Goal: Information Seeking & Learning: Learn about a topic

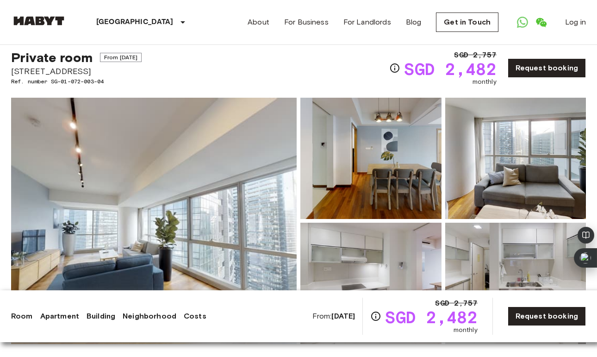
scroll to position [50, 0]
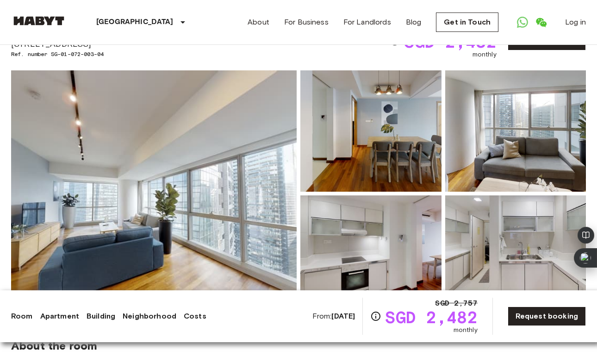
click at [209, 212] on img at bounding box center [154, 193] width 286 height 246
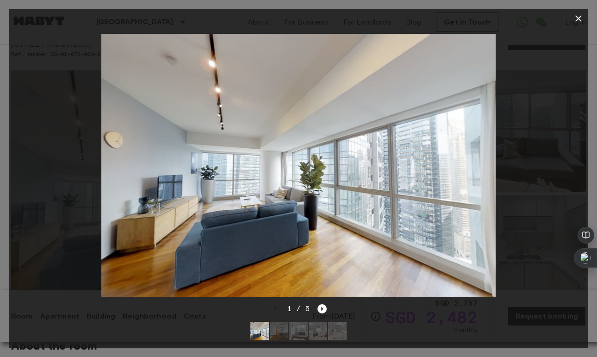
click at [275, 334] on img at bounding box center [279, 331] width 19 height 19
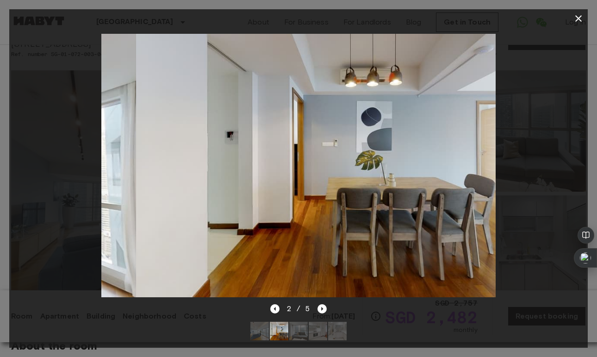
click at [293, 332] on img at bounding box center [298, 331] width 19 height 19
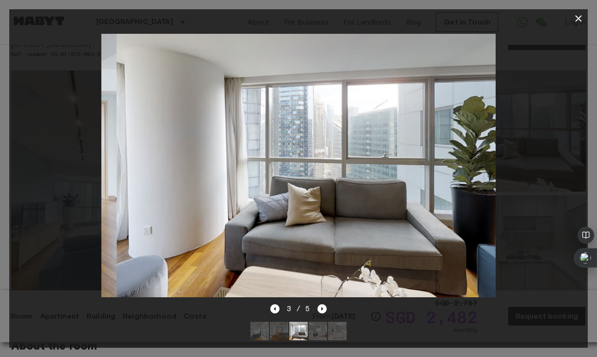
click at [321, 331] on img at bounding box center [318, 331] width 19 height 19
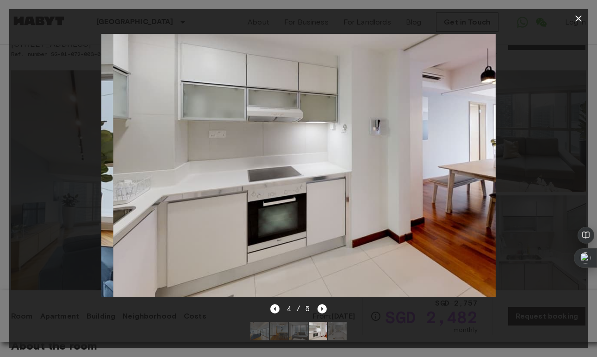
click at [338, 334] on img at bounding box center [337, 331] width 19 height 19
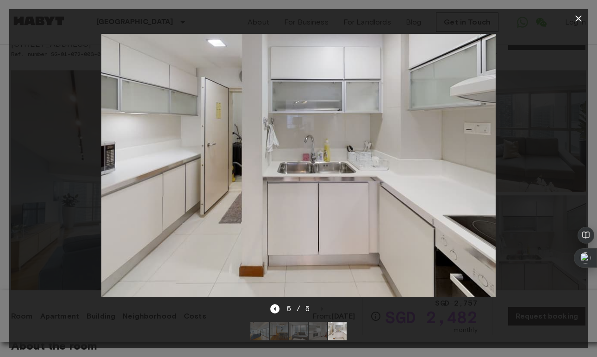
click at [579, 15] on icon "button" at bounding box center [578, 18] width 11 height 11
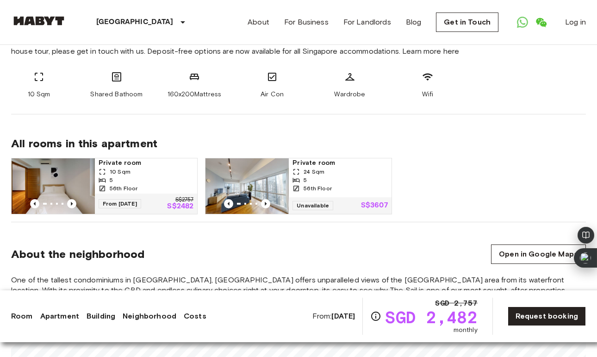
scroll to position [417, 0]
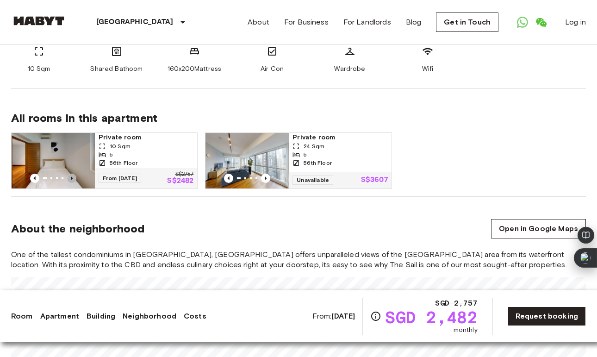
click at [72, 179] on icon "Previous image" at bounding box center [72, 178] width 2 height 4
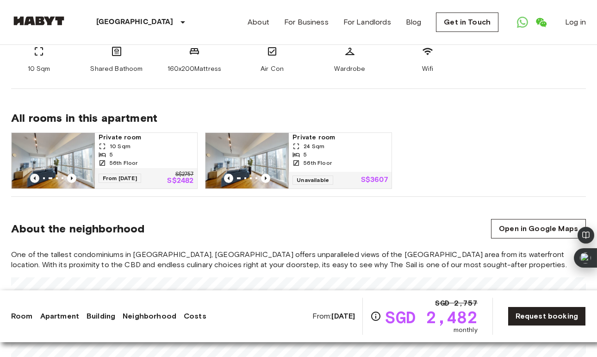
click at [33, 177] on icon "Previous image" at bounding box center [34, 178] width 9 height 9
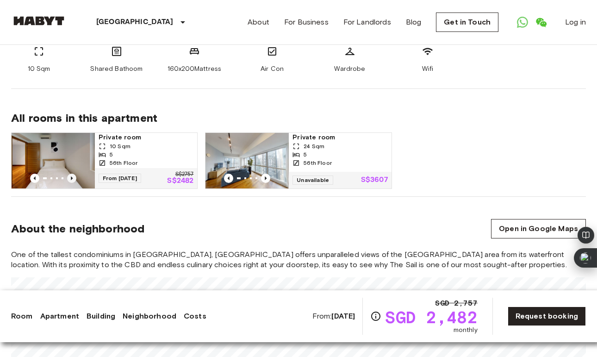
click at [70, 176] on icon "Previous image" at bounding box center [71, 178] width 9 height 9
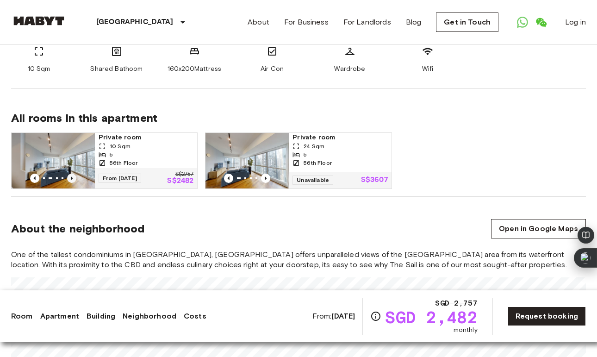
click at [70, 176] on icon "Previous image" at bounding box center [71, 178] width 9 height 9
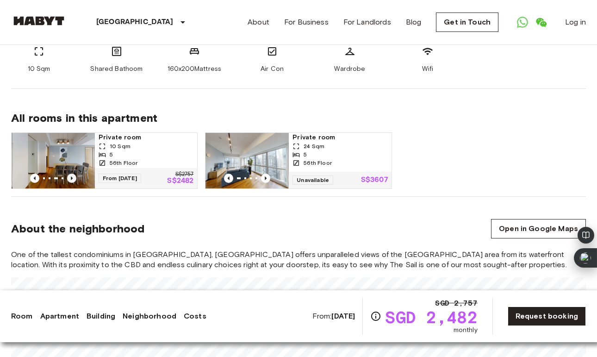
click at [71, 176] on icon "Previous image" at bounding box center [72, 178] width 2 height 4
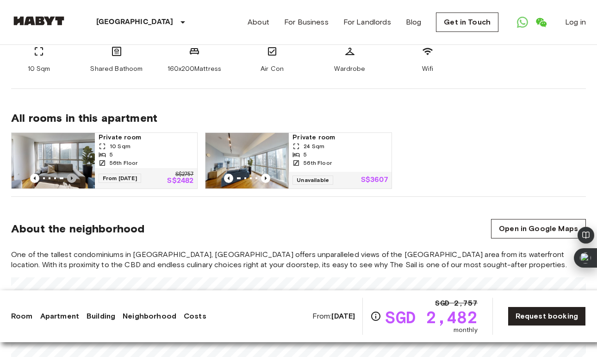
click at [71, 176] on icon "Previous image" at bounding box center [72, 178] width 2 height 4
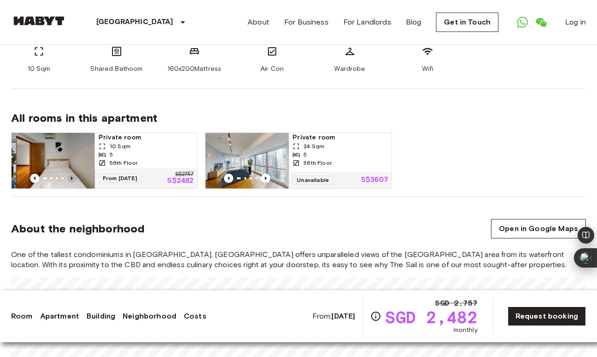
click at [71, 176] on icon "Previous image" at bounding box center [72, 178] width 2 height 4
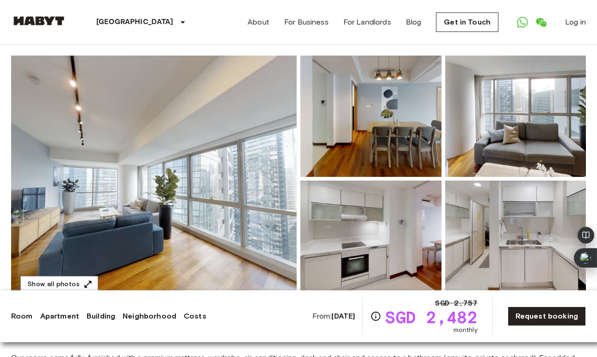
scroll to position [134, 0]
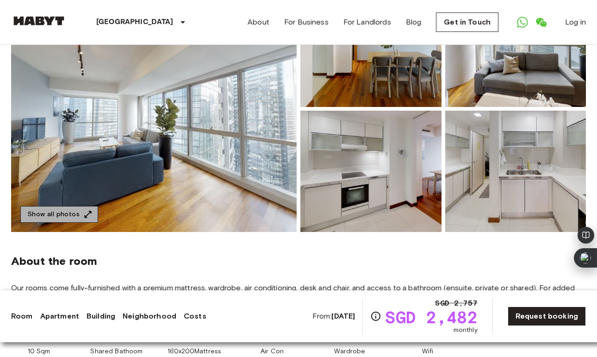
click at [68, 218] on button "Show all photos" at bounding box center [59, 214] width 78 height 17
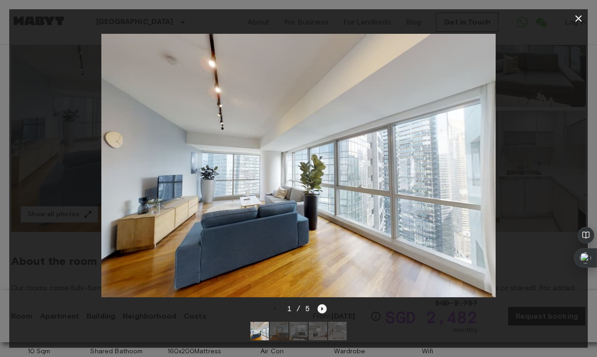
click at [322, 306] on icon "Next image" at bounding box center [322, 308] width 9 height 9
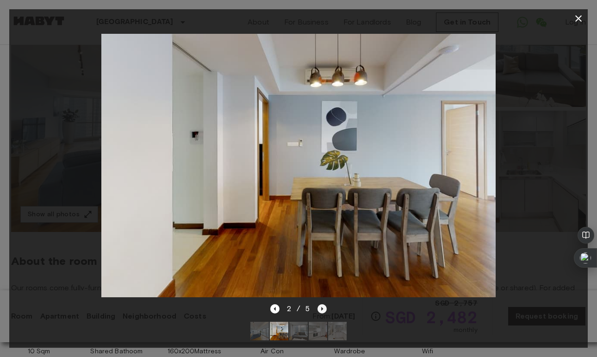
click at [323, 311] on icon "Next image" at bounding box center [322, 308] width 9 height 9
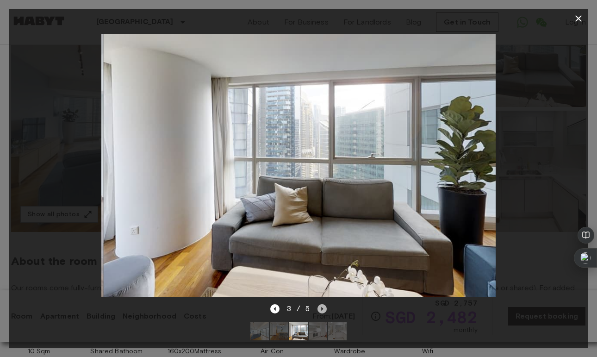
click at [323, 311] on icon "Next image" at bounding box center [322, 308] width 9 height 9
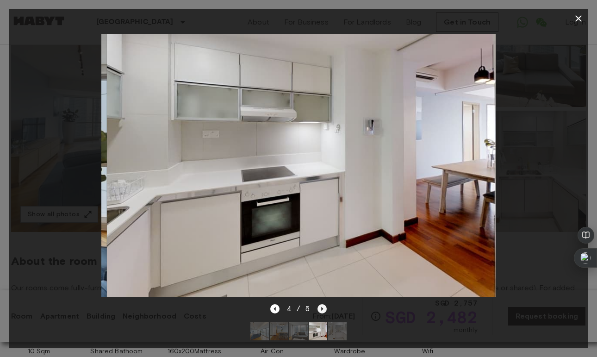
click at [323, 311] on icon "Next image" at bounding box center [322, 308] width 9 height 9
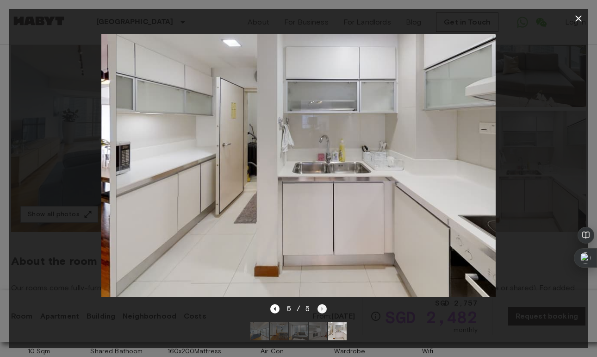
click at [323, 311] on div "5 / 5" at bounding box center [298, 308] width 57 height 11
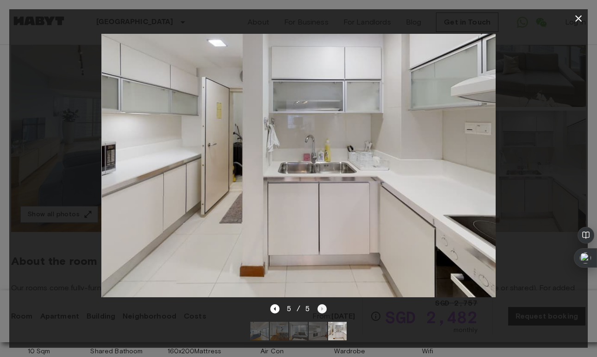
click at [323, 311] on div "5 / 5" at bounding box center [298, 308] width 57 height 11
click at [576, 21] on icon "button" at bounding box center [579, 18] width 6 height 6
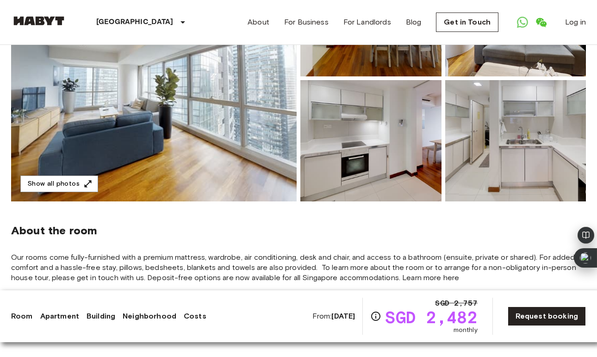
scroll to position [180, 0]
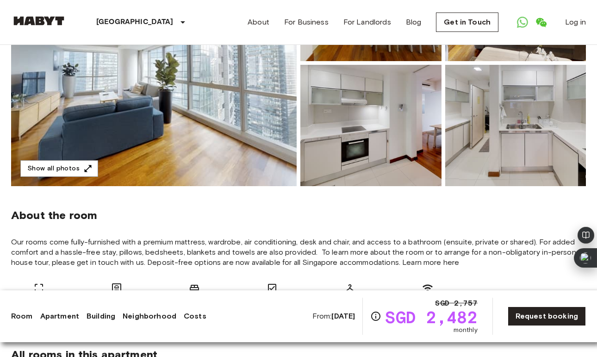
click at [261, 130] on img at bounding box center [154, 63] width 286 height 246
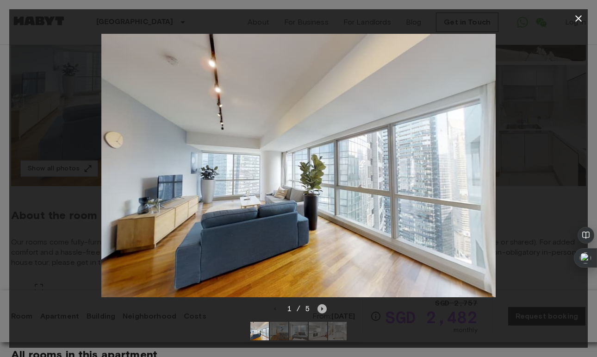
click at [323, 307] on icon "Next image" at bounding box center [322, 308] width 9 height 9
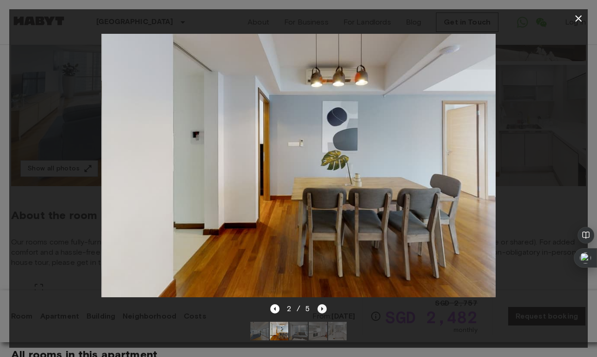
click at [323, 307] on icon "Next image" at bounding box center [322, 308] width 9 height 9
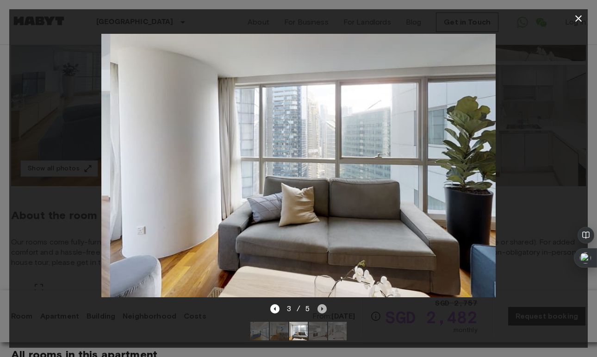
click at [323, 307] on icon "Next image" at bounding box center [322, 308] width 9 height 9
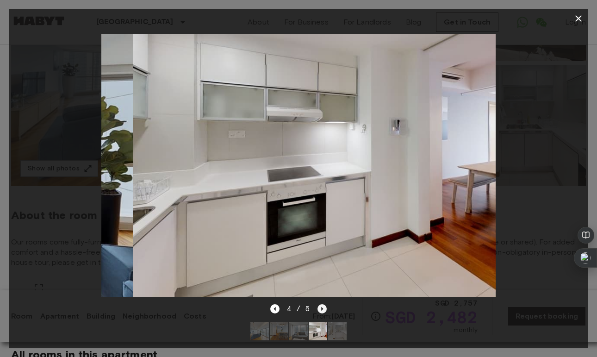
click at [323, 307] on icon "Next image" at bounding box center [322, 308] width 9 height 9
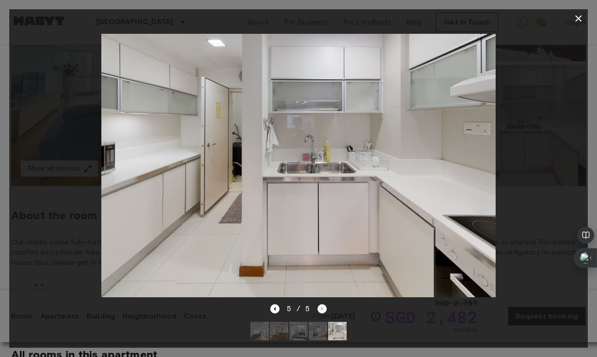
click at [323, 307] on div "5 / 5" at bounding box center [298, 308] width 57 height 11
click at [577, 15] on icon "button" at bounding box center [578, 18] width 11 height 11
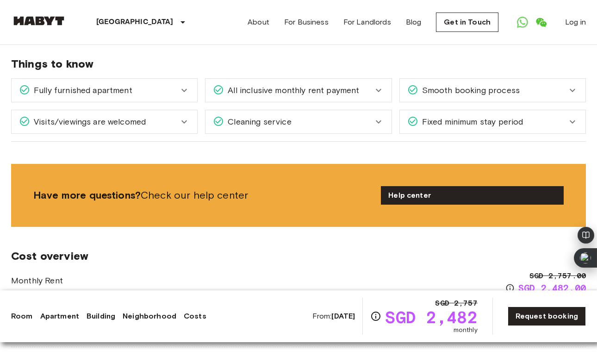
scroll to position [780, 0]
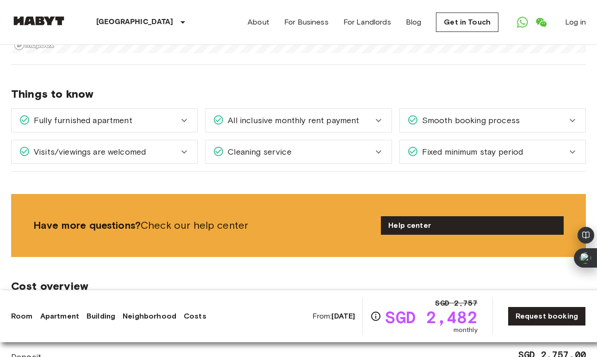
click at [458, 163] on div "Fixed minimum stay period" at bounding box center [493, 151] width 186 height 23
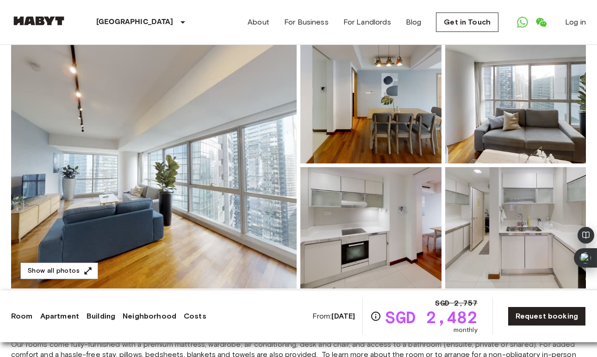
scroll to position [0, 0]
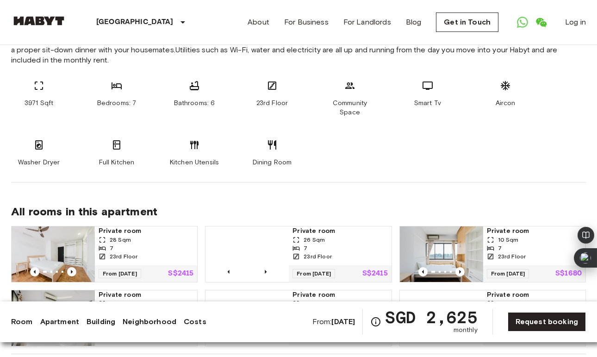
scroll to position [689, 0]
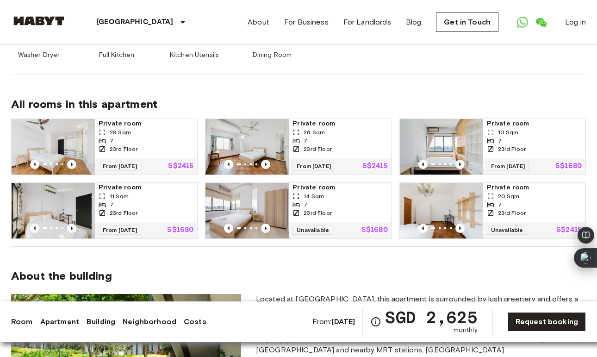
click at [267, 160] on icon "Previous image" at bounding box center [265, 164] width 9 height 9
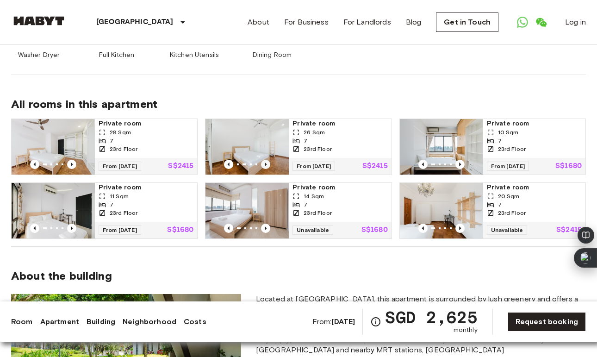
click at [267, 160] on icon "Previous image" at bounding box center [265, 164] width 9 height 9
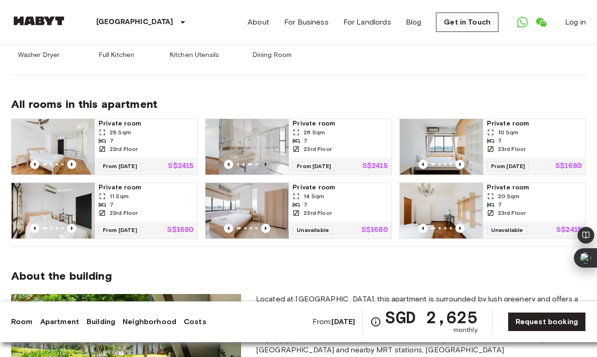
click at [267, 160] on icon "Previous image" at bounding box center [265, 164] width 9 height 9
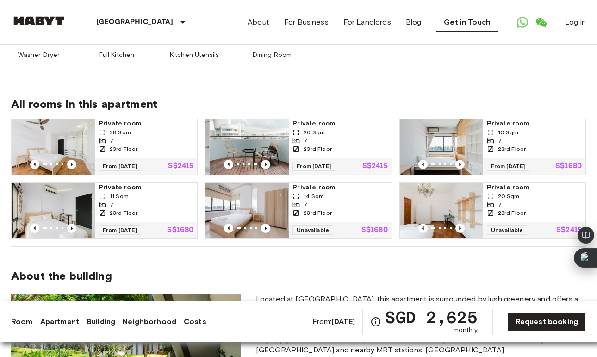
click at [267, 160] on icon "Previous image" at bounding box center [265, 164] width 9 height 9
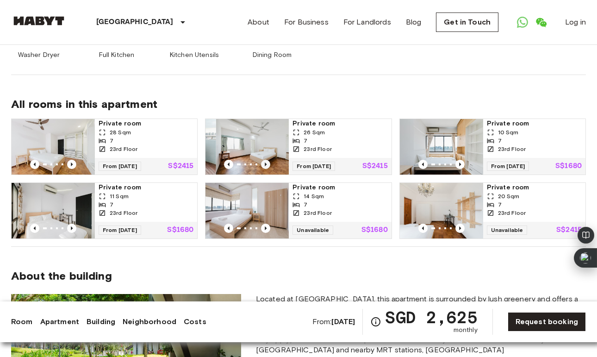
click at [267, 160] on icon "Previous image" at bounding box center [265, 164] width 9 height 9
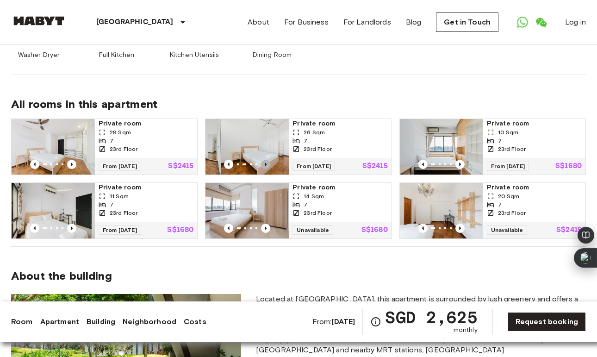
click at [267, 160] on icon "Previous image" at bounding box center [265, 164] width 9 height 9
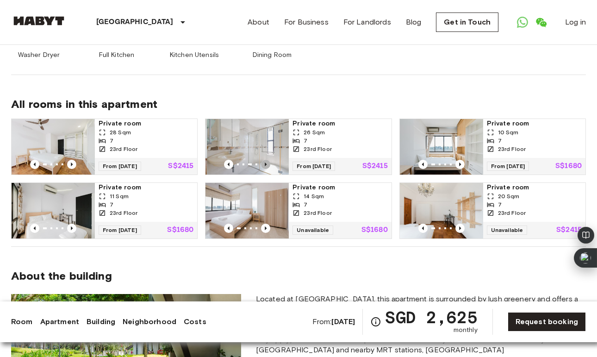
click at [267, 160] on icon "Previous image" at bounding box center [265, 164] width 9 height 9
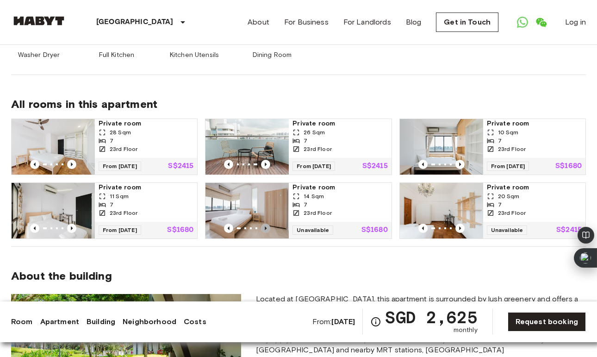
click at [266, 226] on icon "Previous image" at bounding box center [266, 228] width 2 height 4
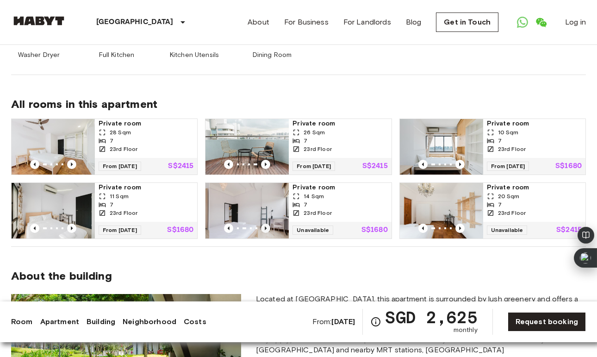
click at [266, 226] on icon "Previous image" at bounding box center [266, 228] width 2 height 4
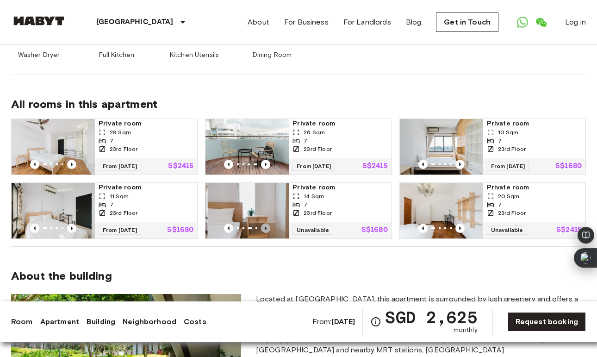
click at [266, 226] on icon "Previous image" at bounding box center [266, 228] width 2 height 4
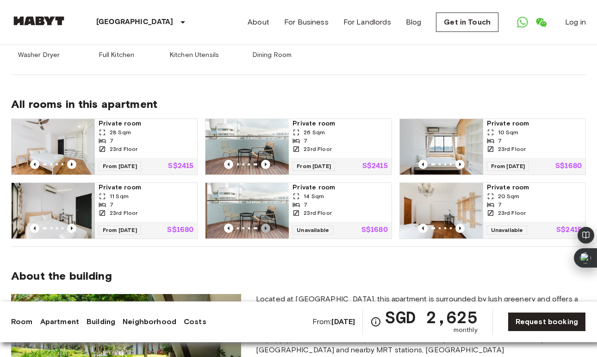
click at [266, 226] on icon "Previous image" at bounding box center [266, 228] width 2 height 4
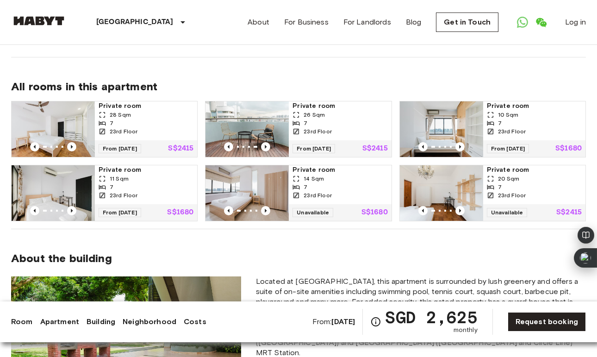
scroll to position [765, 0]
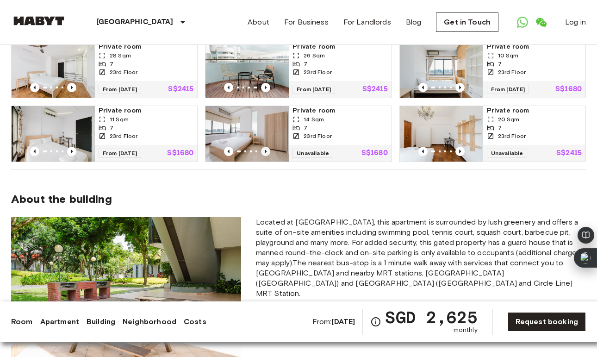
click at [267, 147] on icon "Previous image" at bounding box center [265, 151] width 9 height 9
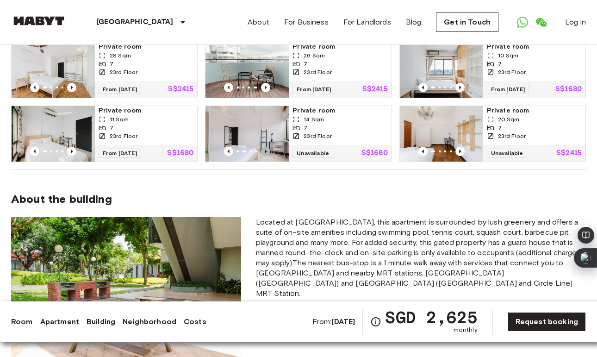
click at [267, 147] on icon "Previous image" at bounding box center [265, 151] width 9 height 9
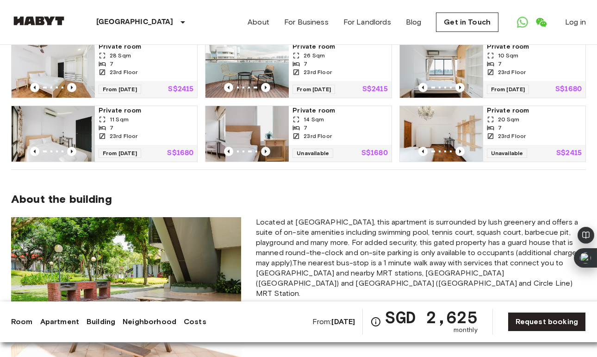
click at [267, 147] on icon "Previous image" at bounding box center [265, 151] width 9 height 9
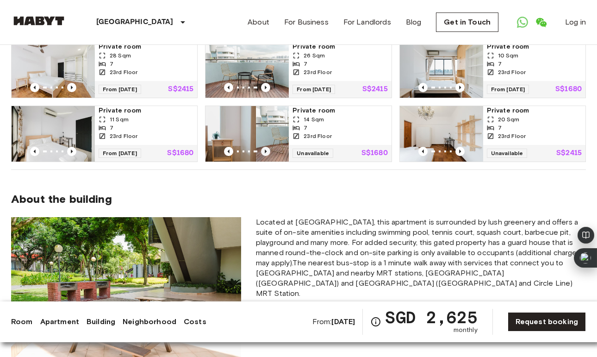
click at [267, 147] on icon "Previous image" at bounding box center [265, 151] width 9 height 9
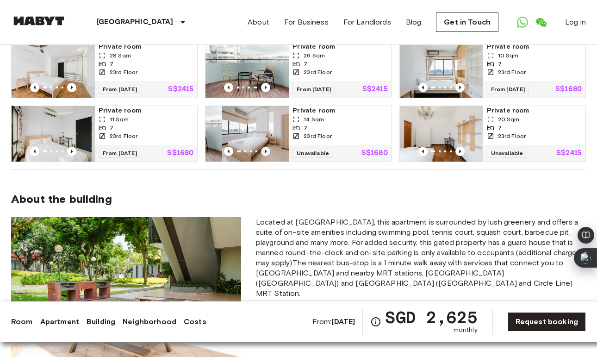
click at [267, 147] on icon "Previous image" at bounding box center [265, 151] width 9 height 9
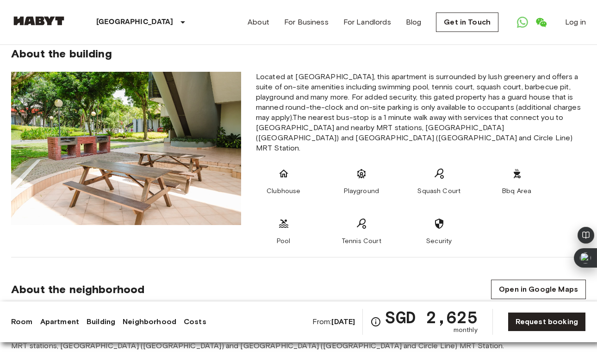
scroll to position [880, 0]
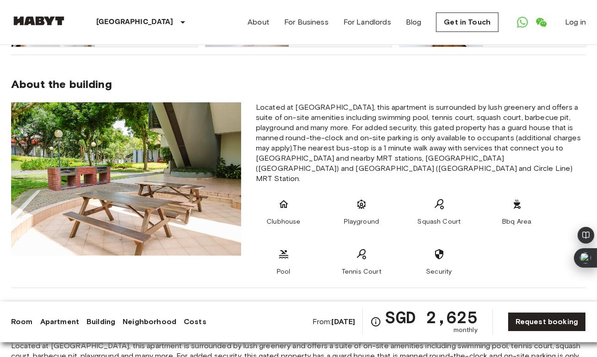
click at [354, 249] on div "Tennis Court" at bounding box center [362, 263] width 56 height 28
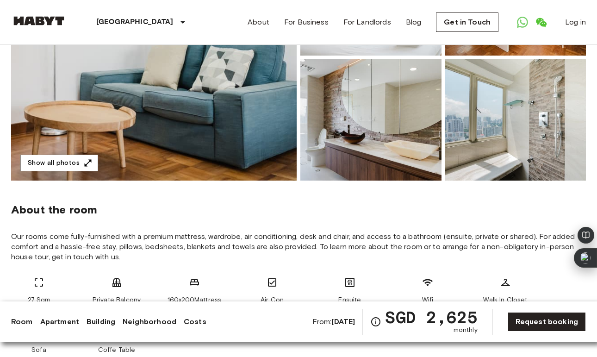
scroll to position [166, 0]
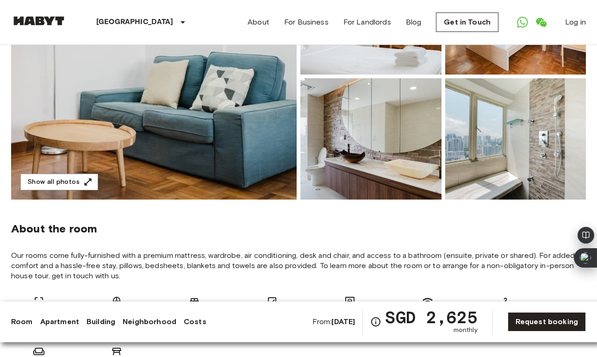
click at [263, 128] on img at bounding box center [154, 76] width 286 height 246
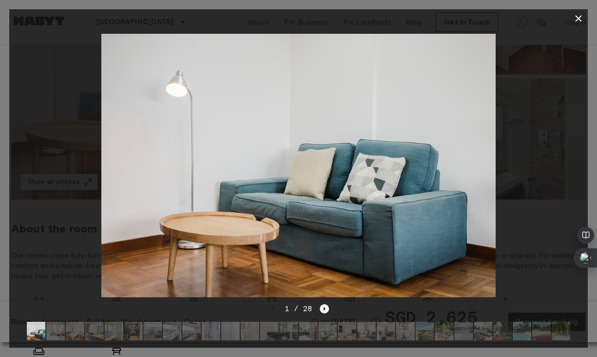
click at [320, 307] on icon "Next image" at bounding box center [324, 308] width 9 height 9
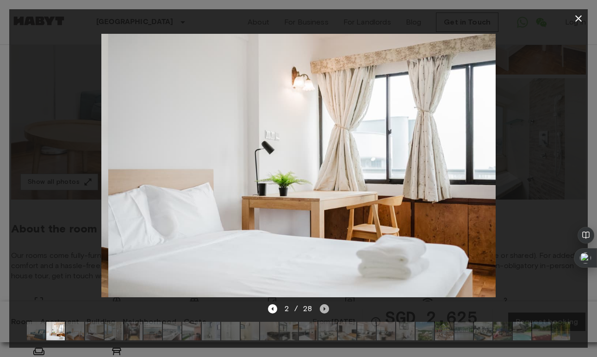
click at [320, 307] on icon "Next image" at bounding box center [324, 308] width 9 height 9
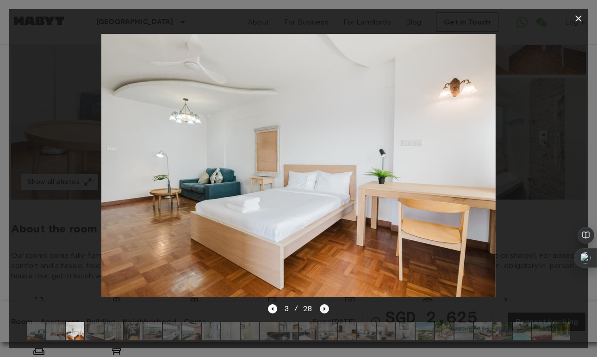
click at [320, 307] on icon "Next image" at bounding box center [324, 308] width 9 height 9
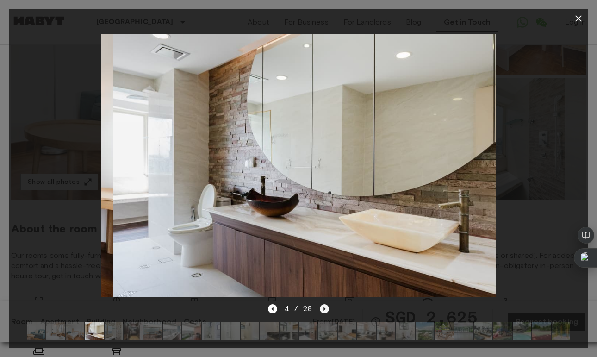
click at [320, 307] on icon "Next image" at bounding box center [324, 308] width 9 height 9
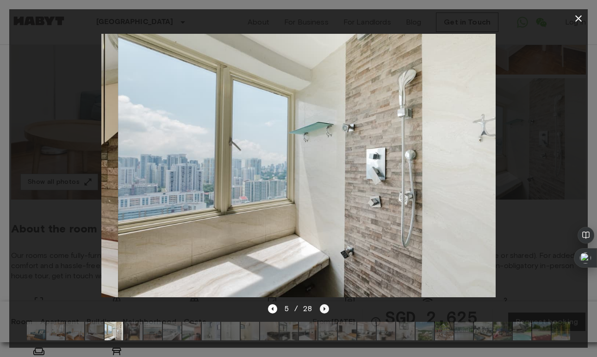
click at [320, 307] on icon "Next image" at bounding box center [324, 308] width 9 height 9
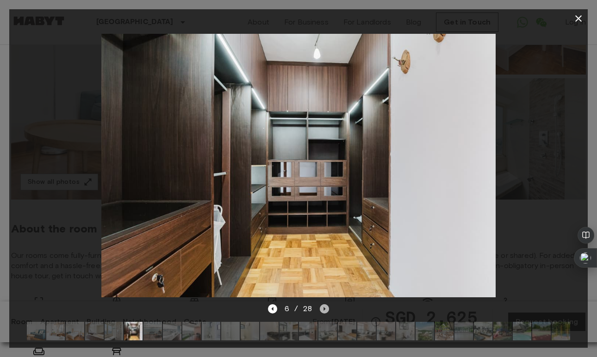
click at [320, 307] on icon "Next image" at bounding box center [324, 308] width 9 height 9
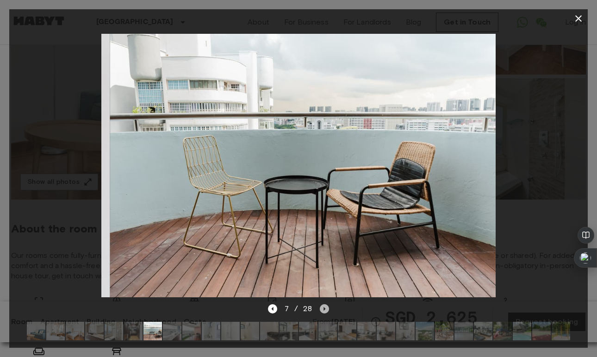
click at [320, 307] on icon "Next image" at bounding box center [324, 308] width 9 height 9
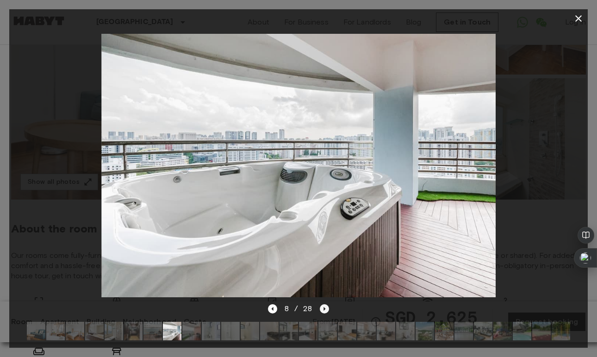
click at [320, 307] on icon "Next image" at bounding box center [324, 308] width 9 height 9
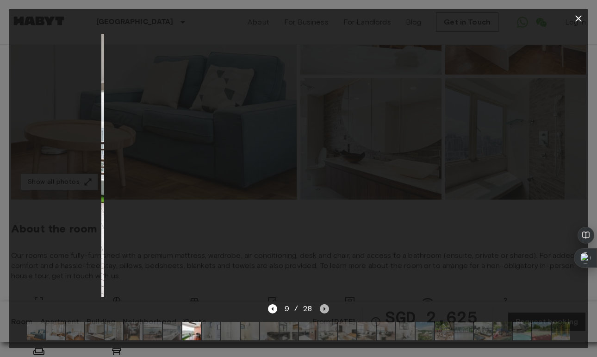
click at [320, 307] on icon "Next image" at bounding box center [324, 308] width 9 height 9
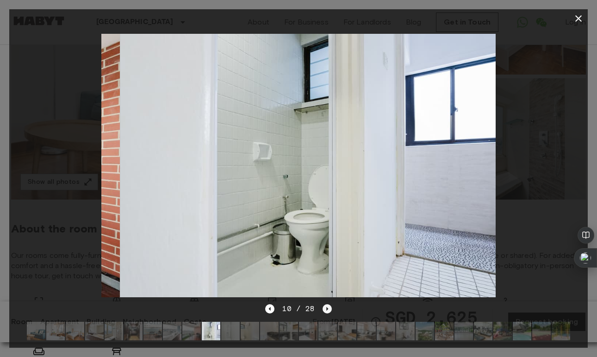
click at [319, 307] on div "10 / 28" at bounding box center [298, 308] width 66 height 11
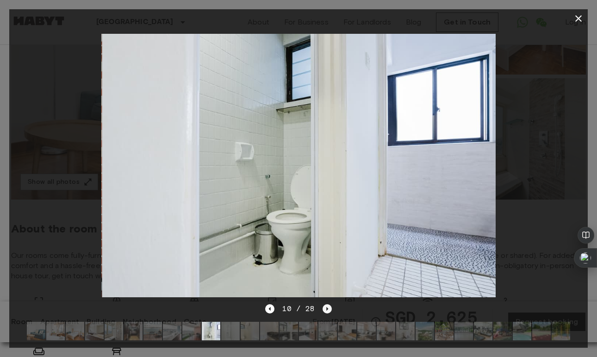
click at [319, 307] on div "10 / 28" at bounding box center [298, 308] width 66 height 11
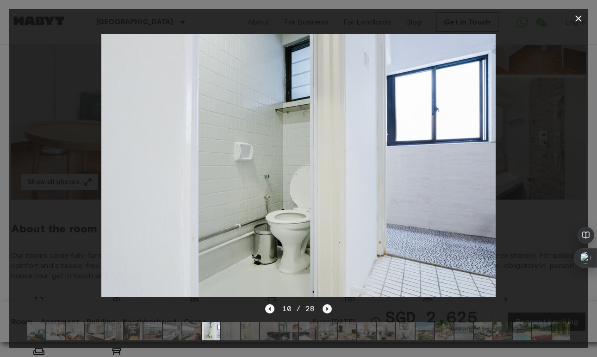
click at [319, 307] on div "10 / 28" at bounding box center [298, 308] width 66 height 11
click at [327, 307] on icon "Next image" at bounding box center [327, 308] width 9 height 9
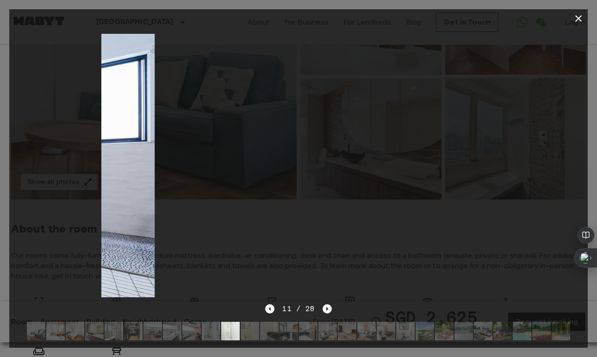
click at [327, 307] on icon "Next image" at bounding box center [327, 308] width 9 height 9
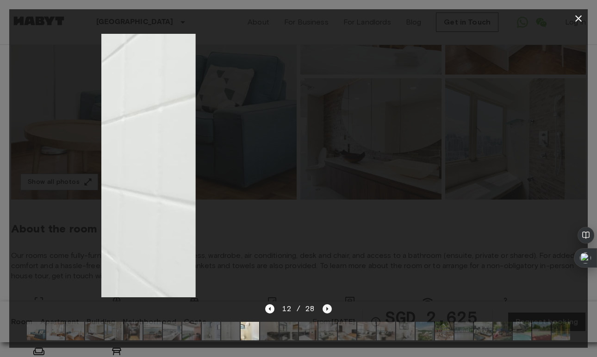
click at [327, 307] on icon "Next image" at bounding box center [327, 308] width 9 height 9
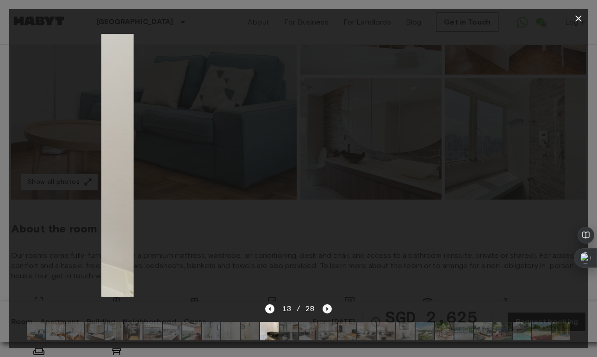
click at [327, 307] on icon "Next image" at bounding box center [327, 308] width 9 height 9
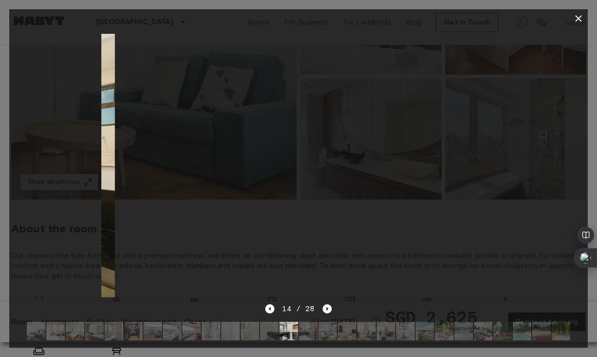
click at [327, 307] on icon "Next image" at bounding box center [327, 308] width 9 height 9
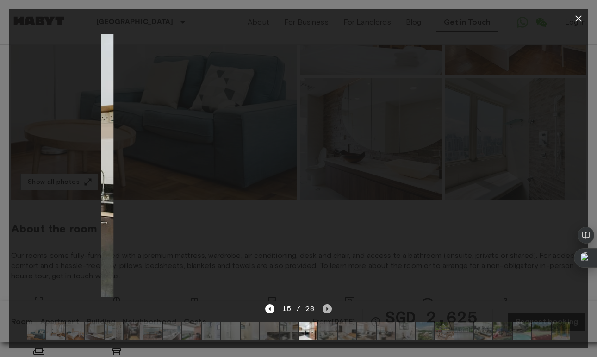
click at [327, 307] on icon "Next image" at bounding box center [327, 308] width 9 height 9
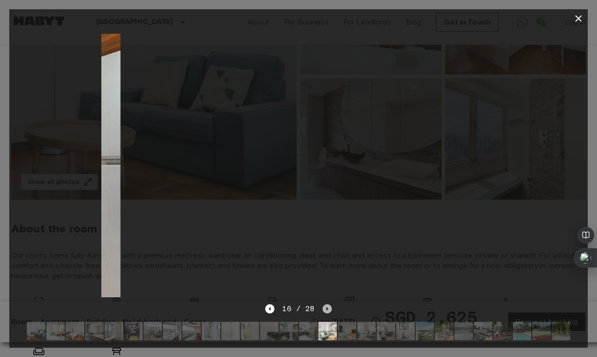
click at [327, 307] on icon "Next image" at bounding box center [327, 308] width 9 height 9
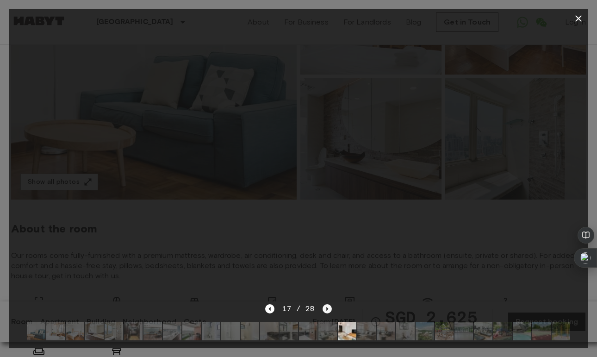
click at [327, 307] on icon "Next image" at bounding box center [327, 308] width 9 height 9
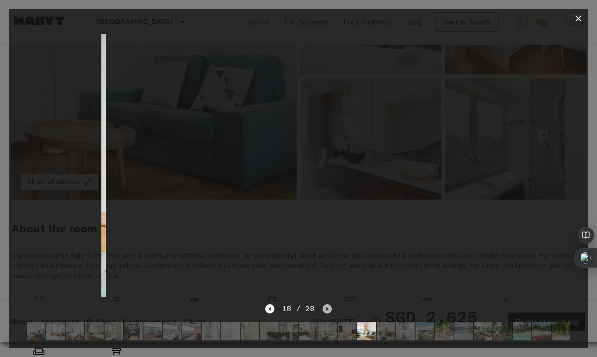
click at [327, 307] on icon "Next image" at bounding box center [327, 308] width 9 height 9
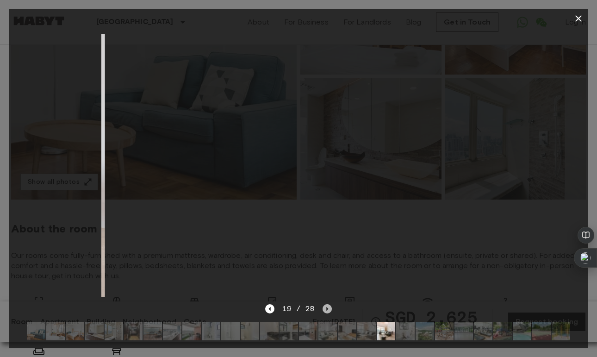
click at [327, 307] on icon "Next image" at bounding box center [327, 308] width 9 height 9
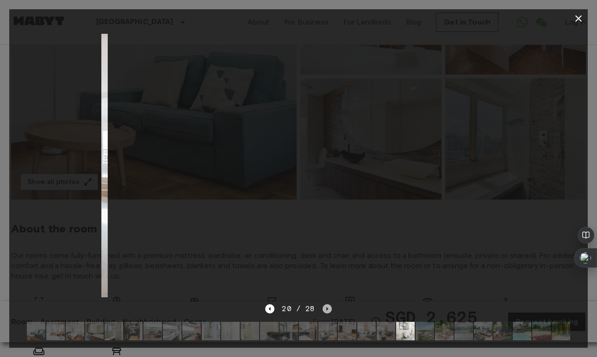
click at [327, 307] on icon "Next image" at bounding box center [327, 308] width 9 height 9
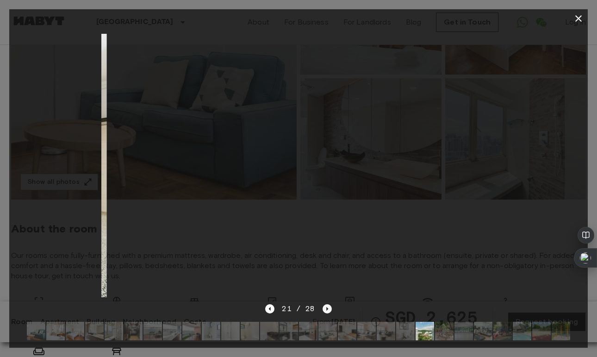
click at [327, 307] on icon "Next image" at bounding box center [327, 308] width 9 height 9
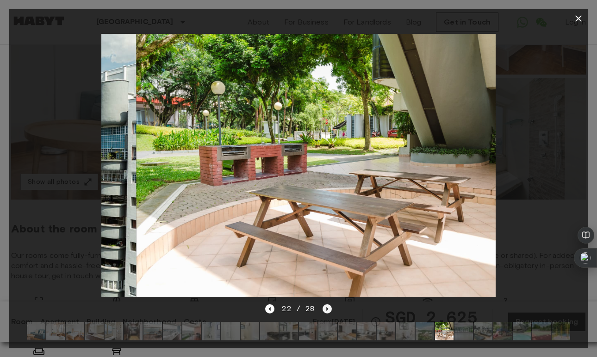
click at [327, 307] on icon "Next image" at bounding box center [327, 308] width 9 height 9
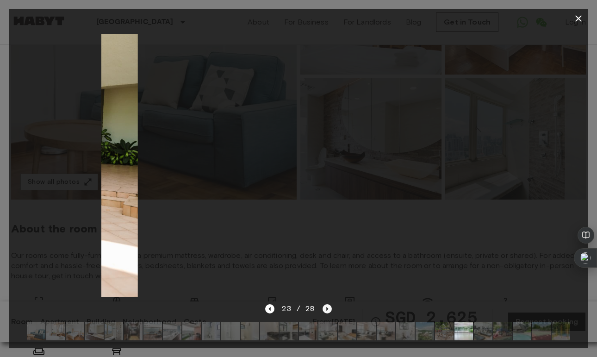
click at [327, 307] on icon "Next image" at bounding box center [327, 308] width 9 height 9
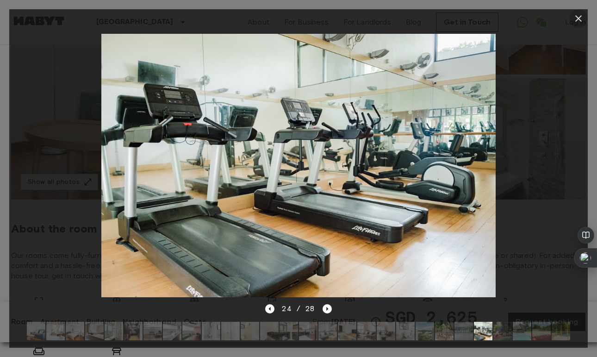
click at [578, 20] on icon "button" at bounding box center [578, 18] width 11 height 11
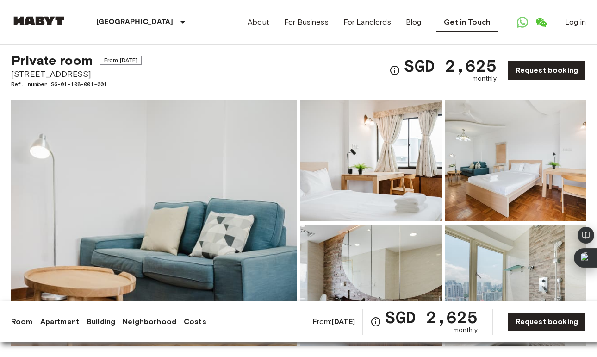
scroll to position [0, 0]
